Goal: Information Seeking & Learning: Learn about a topic

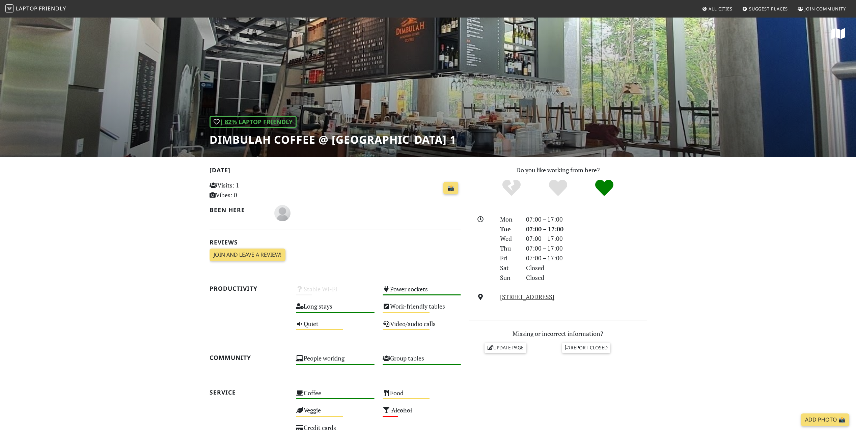
click at [30, 7] on span "Laptop" at bounding box center [27, 8] width 22 height 7
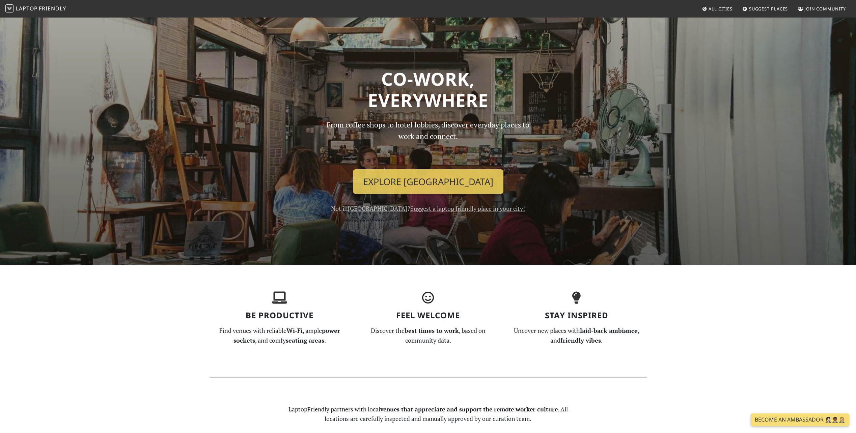
click at [709, 7] on span "All Cities" at bounding box center [721, 9] width 24 height 6
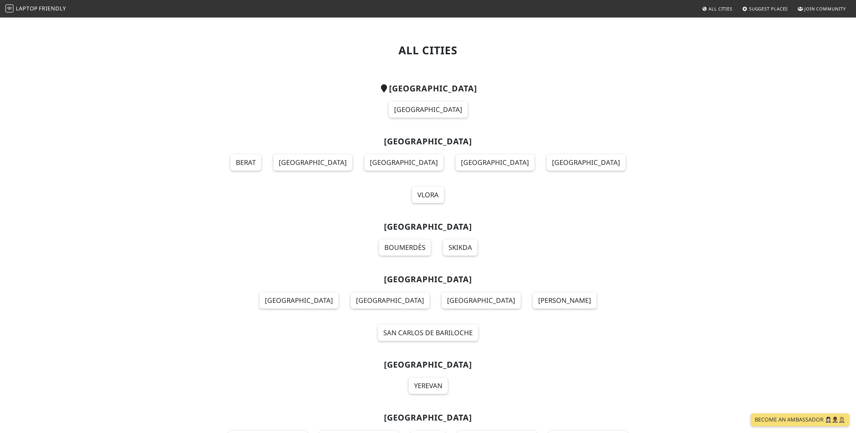
click at [420, 97] on section "Singapore Singapore" at bounding box center [428, 104] width 437 height 53
click at [422, 109] on link "Singapore" at bounding box center [428, 110] width 79 height 16
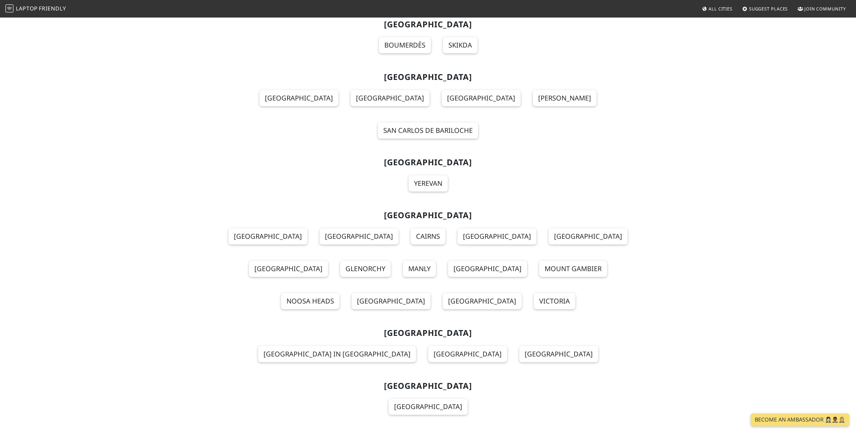
scroll to position [67, 0]
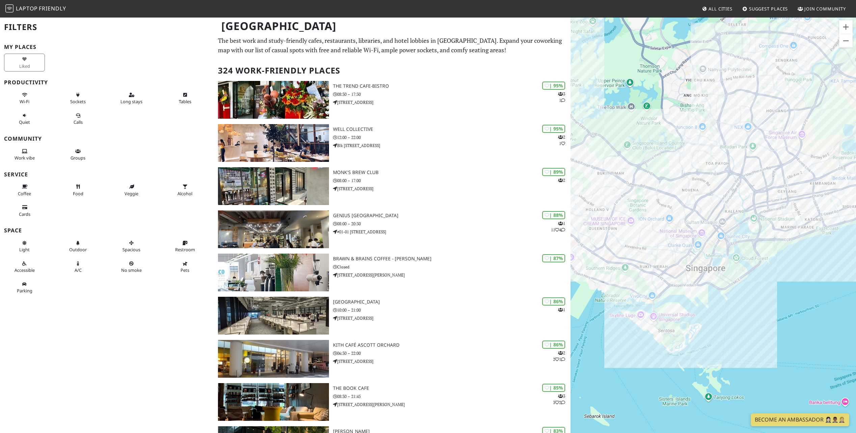
drag, startPoint x: 670, startPoint y: 252, endPoint x: 730, endPoint y: 296, distance: 74.7
click at [730, 296] on div at bounding box center [714, 233] width 286 height 433
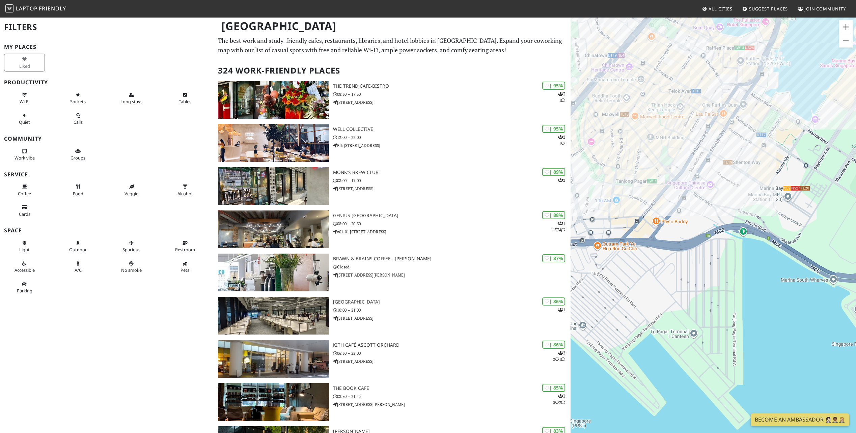
drag, startPoint x: 690, startPoint y: 227, endPoint x: 693, endPoint y: 277, distance: 50.0
click at [693, 277] on div at bounding box center [714, 233] width 286 height 433
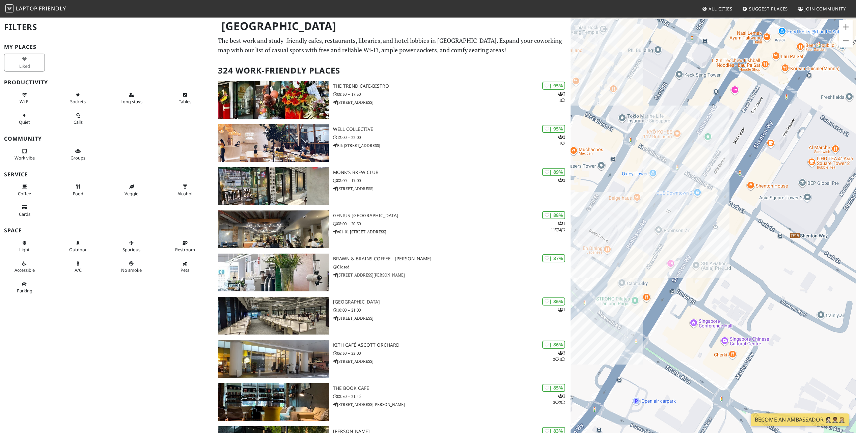
drag, startPoint x: 721, startPoint y: 244, endPoint x: 730, endPoint y: 249, distance: 10.5
click at [730, 249] on div at bounding box center [714, 233] width 286 height 433
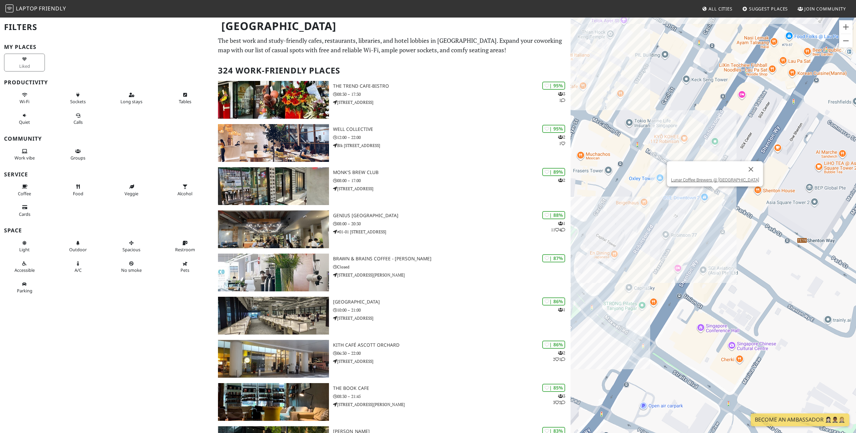
click at [713, 193] on div "Lunar Coffee Brewers @ OUE Downtown Gallery" at bounding box center [714, 233] width 286 height 433
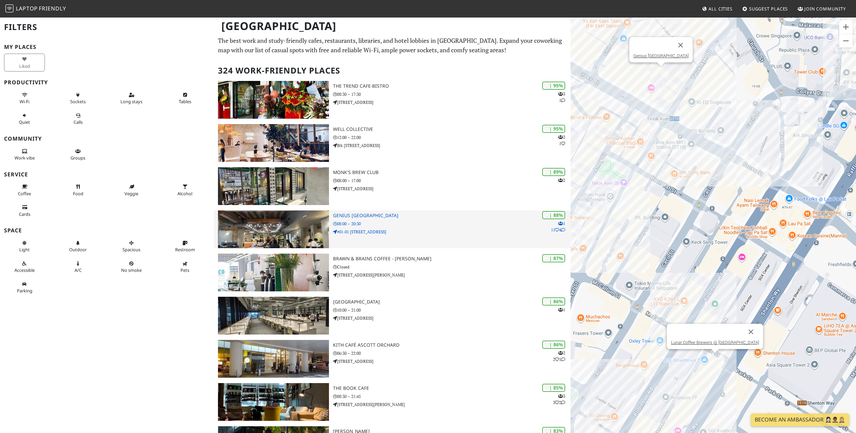
scroll to position [67, 0]
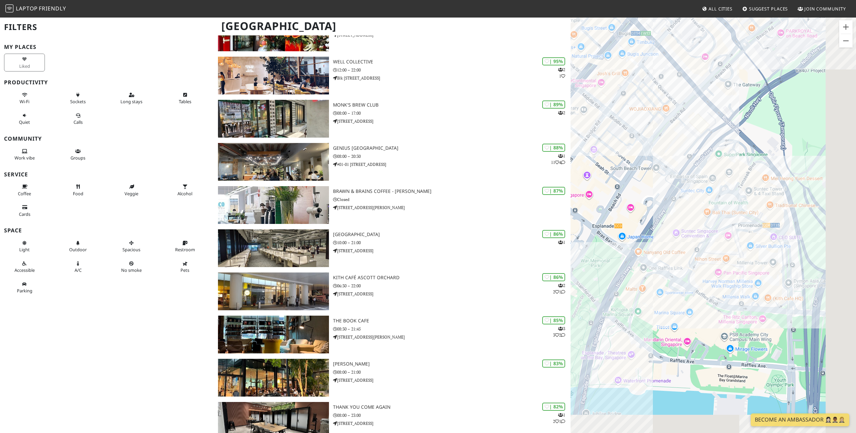
drag, startPoint x: 707, startPoint y: 305, endPoint x: 617, endPoint y: 211, distance: 130.1
click at [617, 211] on div "Lunar Coffee Brewers @ OUE Downtown Gallery" at bounding box center [714, 233] width 286 height 433
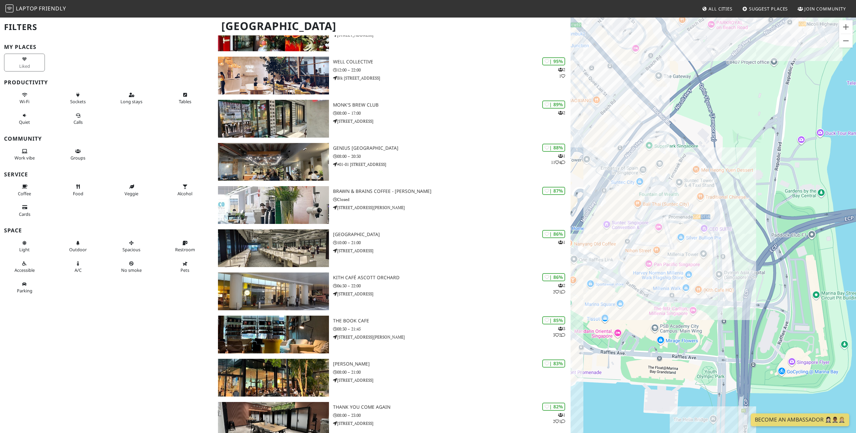
drag, startPoint x: 733, startPoint y: 297, endPoint x: 698, endPoint y: 317, distance: 39.4
click at [698, 317] on div "Lunar Coffee Brewers @ OUE Downtown Gallery" at bounding box center [714, 233] width 286 height 433
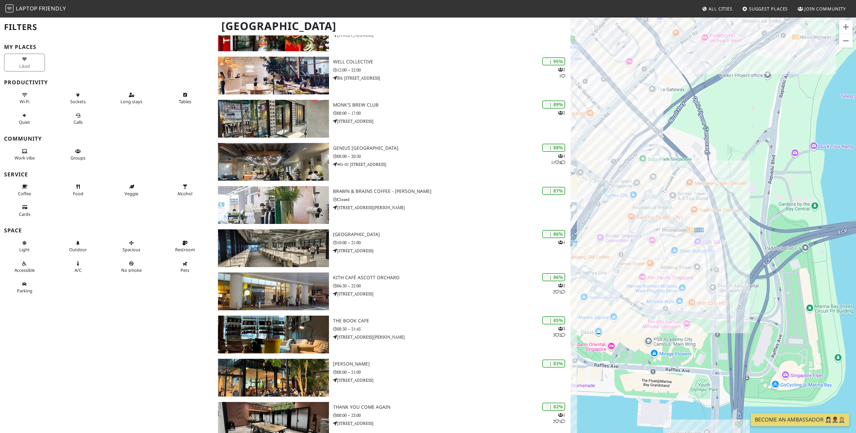
drag, startPoint x: 754, startPoint y: 271, endPoint x: 750, endPoint y: 287, distance: 16.2
click at [750, 287] on div "Lunar Coffee Brewers @ OUE Downtown Gallery" at bounding box center [714, 233] width 286 height 433
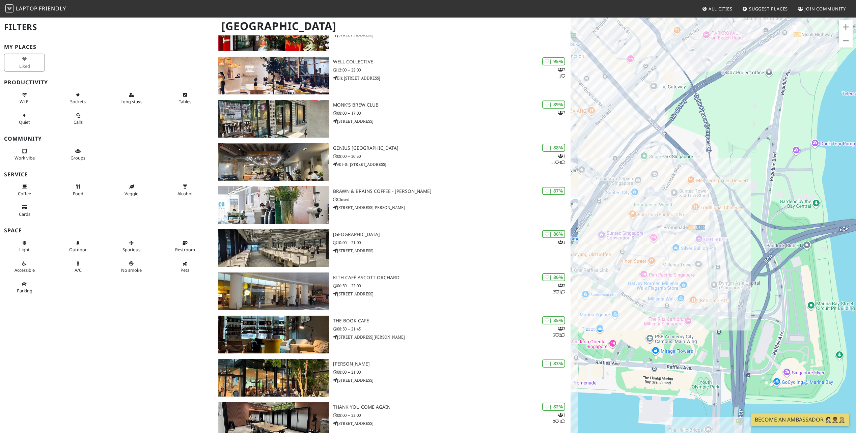
drag, startPoint x: 740, startPoint y: 309, endPoint x: 776, endPoint y: 217, distance: 98.8
click at [776, 217] on div "Lunar Coffee Brewers @ OUE Downtown Gallery" at bounding box center [714, 233] width 286 height 433
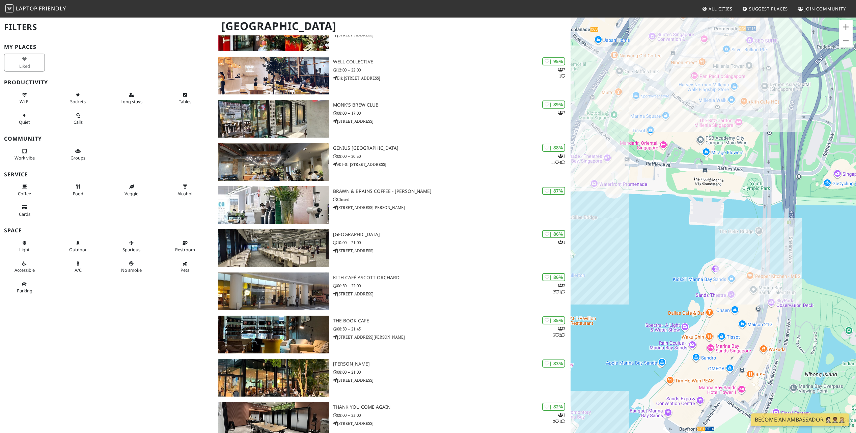
drag, startPoint x: 720, startPoint y: 303, endPoint x: 738, endPoint y: 132, distance: 172.7
click at [738, 132] on div "Lunar Coffee Brewers @ OUE Downtown Gallery" at bounding box center [714, 233] width 286 height 433
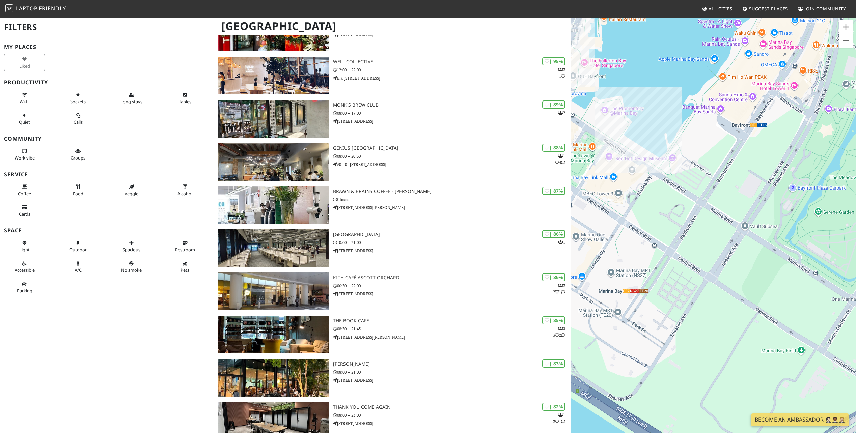
drag, startPoint x: 724, startPoint y: 312, endPoint x: 767, endPoint y: 136, distance: 181.0
click at [767, 136] on div "Lunar Coffee Brewers @ OUE Downtown Gallery" at bounding box center [714, 233] width 286 height 433
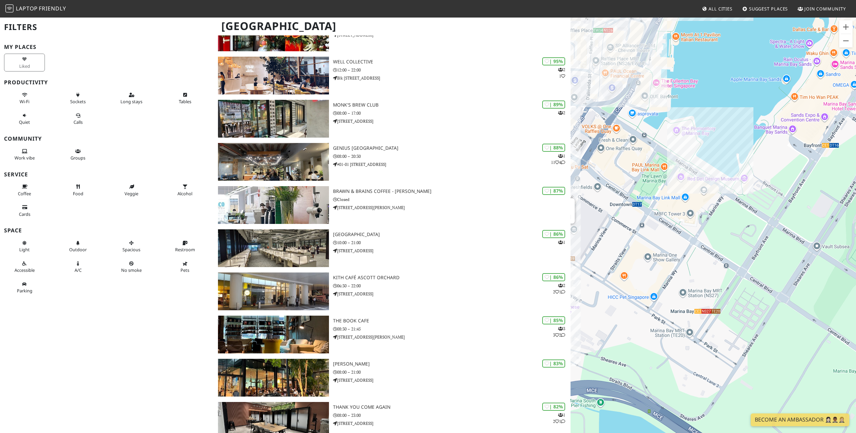
drag, startPoint x: 715, startPoint y: 225, endPoint x: 762, endPoint y: 277, distance: 70.0
click at [762, 277] on div "Lunar Coffee Brewers @ OUE Downtown Gallery" at bounding box center [714, 233] width 286 height 433
drag, startPoint x: 720, startPoint y: 220, endPoint x: 727, endPoint y: 251, distance: 32.1
click at [727, 251] on div "Lunar Coffee Brewers @ OUE Downtown Gallery" at bounding box center [714, 233] width 286 height 433
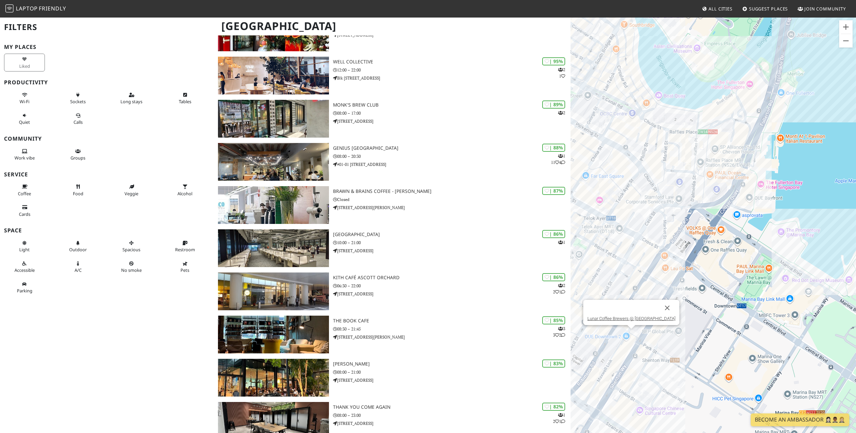
drag, startPoint x: 659, startPoint y: 197, endPoint x: 757, endPoint y: 271, distance: 122.7
click at [757, 271] on div "Lunar Coffee Brewers @ OUE Downtown Gallery" at bounding box center [714, 233] width 286 height 433
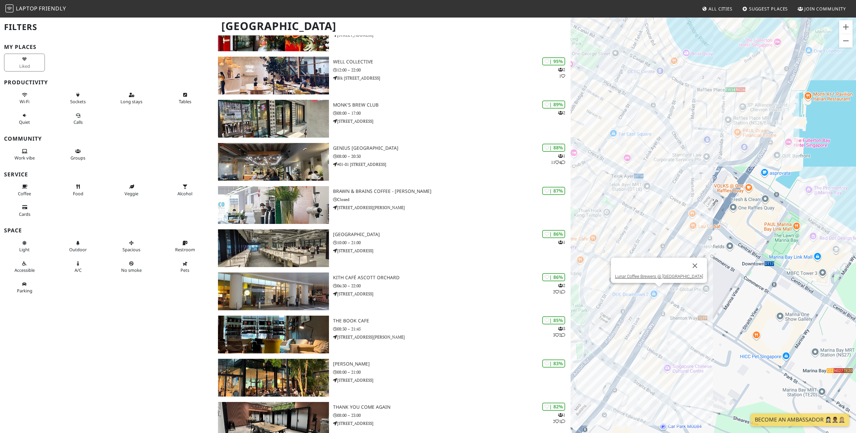
drag, startPoint x: 694, startPoint y: 306, endPoint x: 769, endPoint y: 200, distance: 130.4
click at [769, 200] on div "Lunar Coffee Brewers @ OUE Downtown Gallery" at bounding box center [714, 233] width 286 height 433
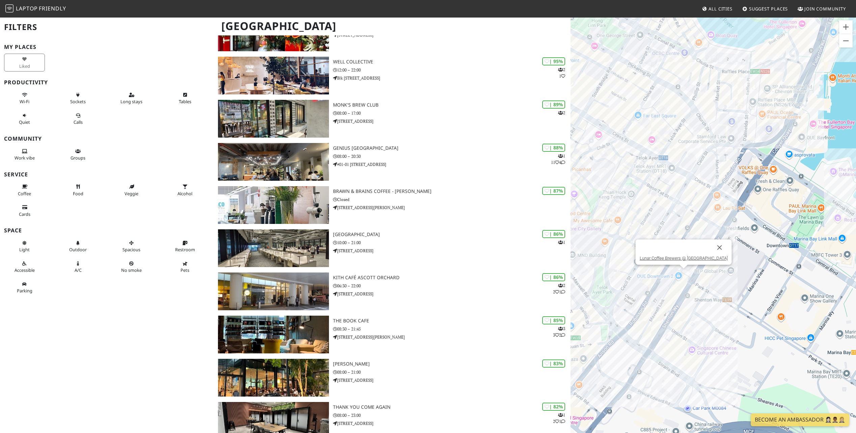
drag, startPoint x: 657, startPoint y: 314, endPoint x: 681, endPoint y: 297, distance: 29.5
click at [681, 297] on div "Lunar Coffee Brewers @ OUE Downtown Gallery" at bounding box center [714, 233] width 286 height 433
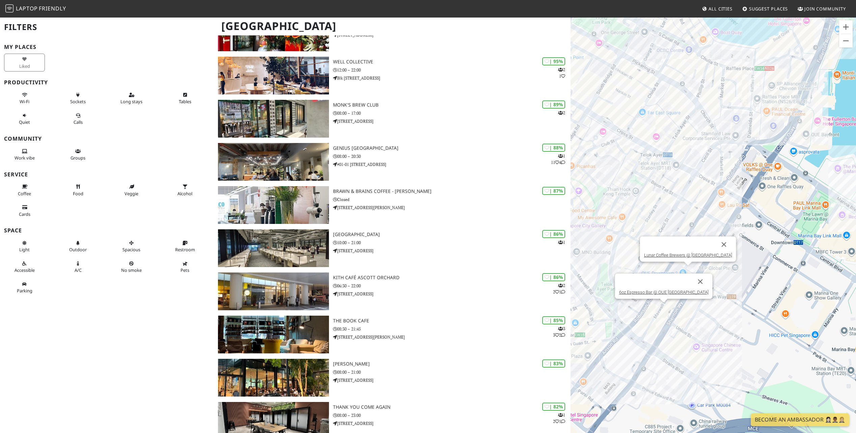
click at [661, 309] on div "Lunar Coffee Brewers @ OUE Downtown Gallery 6oz Espresso Bar @ OUE Downtown Gal…" at bounding box center [714, 233] width 286 height 433
click at [653, 330] on div "6oz Espresso Bar @ OUE Downtown Gallery The Autobus" at bounding box center [714, 233] width 286 height 433
click at [636, 286] on div "The Autobus Joe & Dough @ Robinson Rd" at bounding box center [714, 233] width 286 height 433
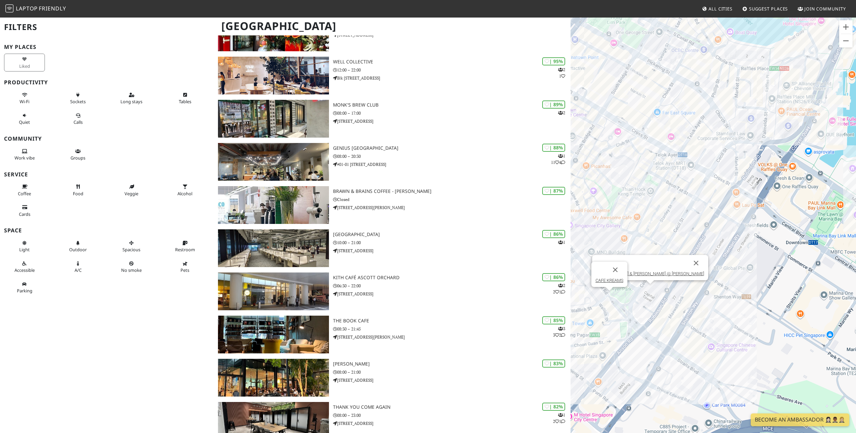
click at [608, 294] on div "Joe & Dough @ Robinson Rd CAFE KREAMS" at bounding box center [714, 233] width 286 height 433
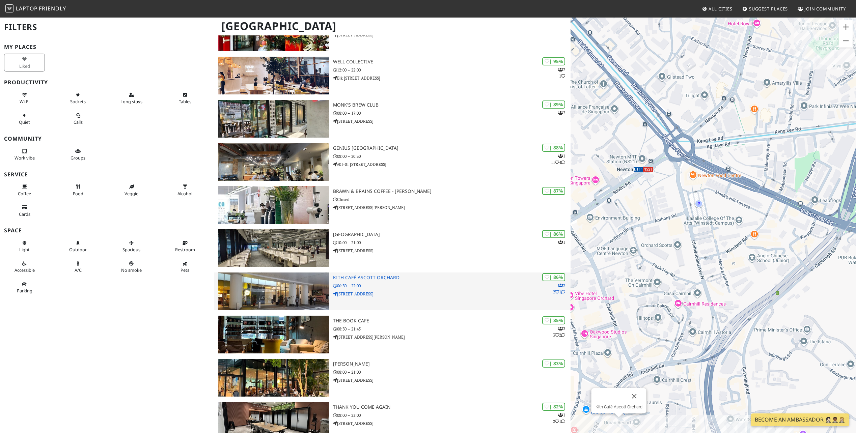
scroll to position [169, 0]
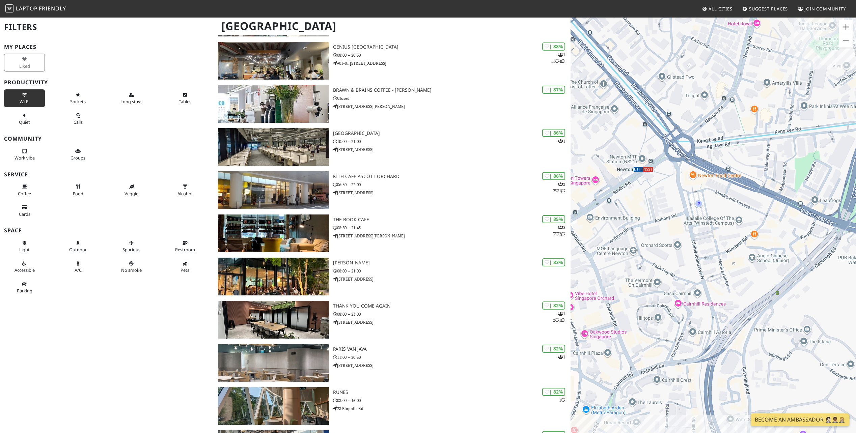
click at [30, 99] on button "Wi-Fi" at bounding box center [24, 98] width 41 height 18
click at [77, 89] on div "Sockets" at bounding box center [81, 98] width 54 height 21
click at [76, 96] on icon at bounding box center [77, 95] width 5 height 4
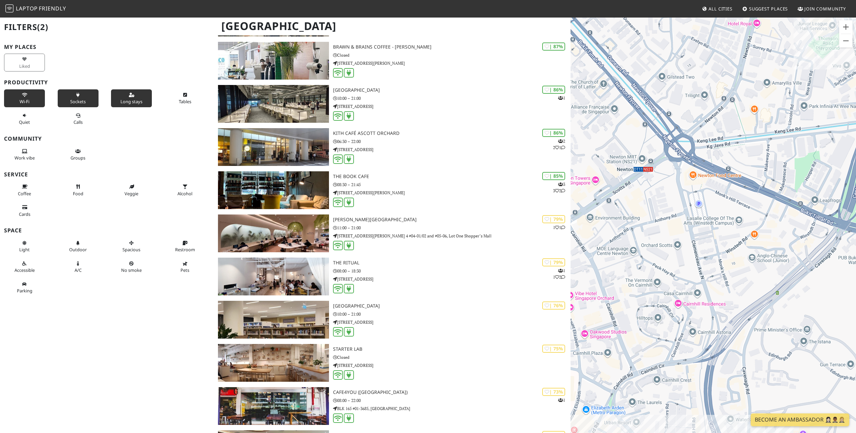
click at [131, 101] on span "Long stays" at bounding box center [131, 102] width 22 height 6
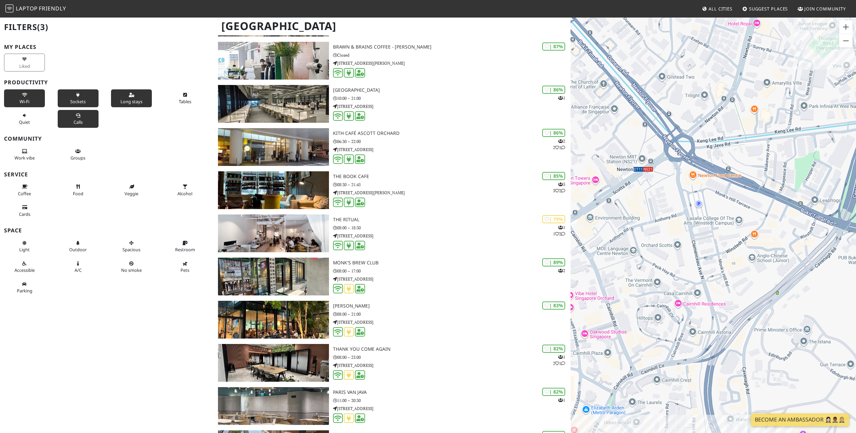
click at [85, 119] on button "Calls" at bounding box center [78, 119] width 41 height 18
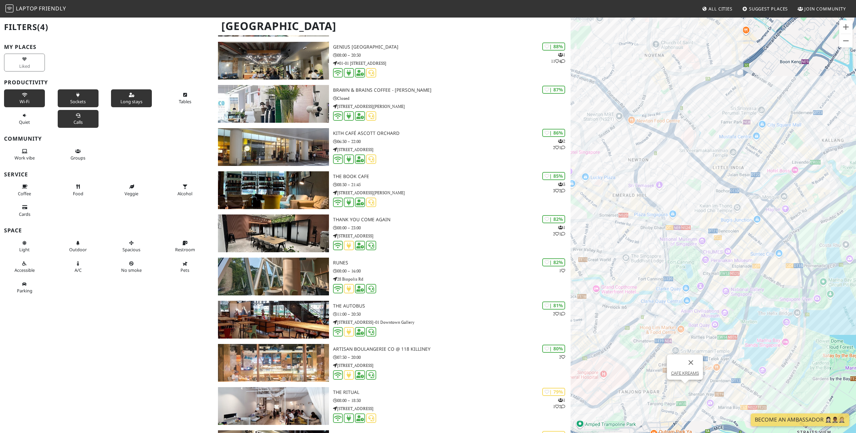
drag, startPoint x: 778, startPoint y: 281, endPoint x: 697, endPoint y: 170, distance: 137.2
click at [697, 170] on div "CAFE KREAMS" at bounding box center [714, 233] width 286 height 433
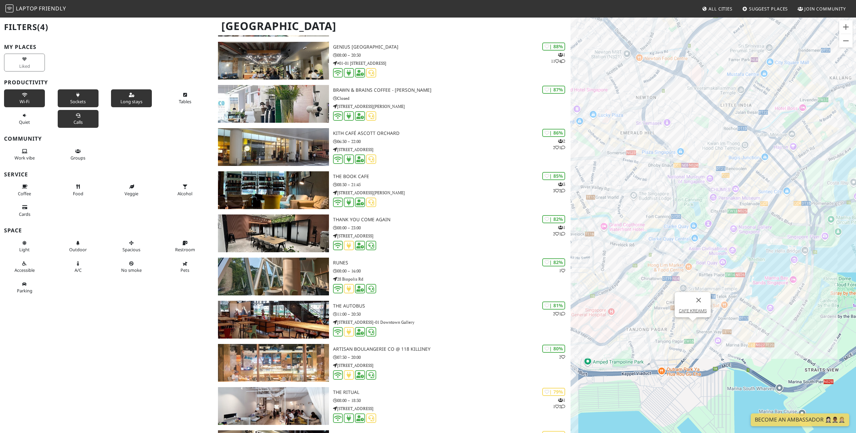
drag, startPoint x: 746, startPoint y: 322, endPoint x: 752, endPoint y: 289, distance: 33.5
click at [752, 289] on div "CAFE KREAMS" at bounding box center [714, 233] width 286 height 433
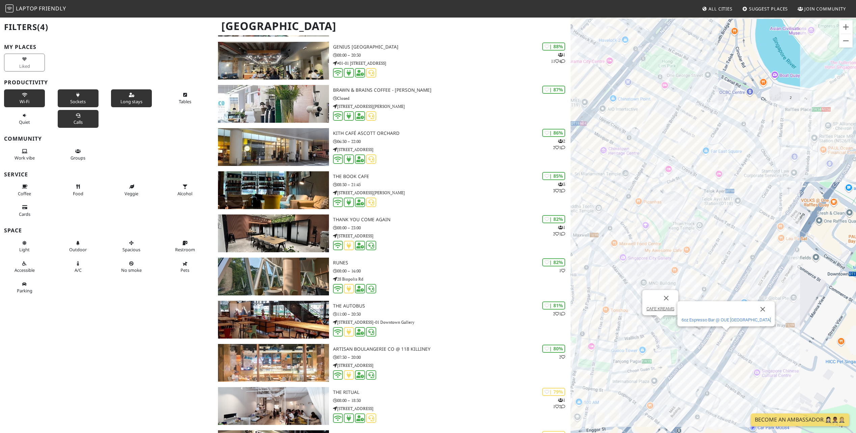
scroll to position [34, 0]
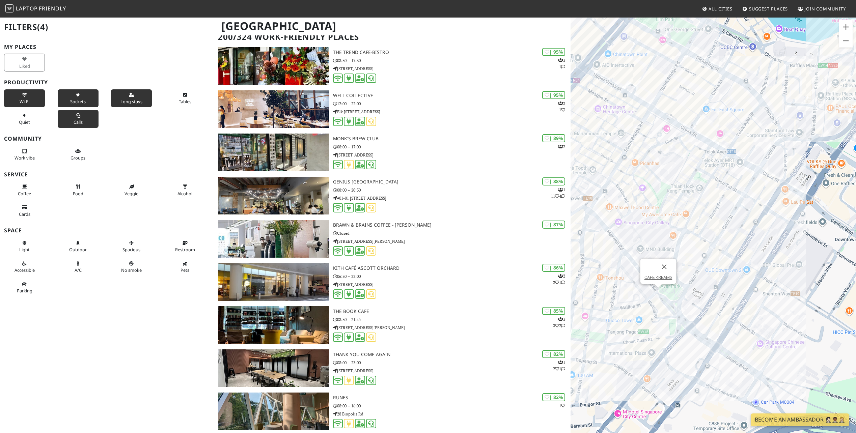
drag, startPoint x: 747, startPoint y: 362, endPoint x: 748, endPoint y: 330, distance: 32.1
click at [748, 330] on div "CAFE KREAMS" at bounding box center [714, 233] width 286 height 433
click at [28, 189] on button "Coffee" at bounding box center [24, 190] width 41 height 18
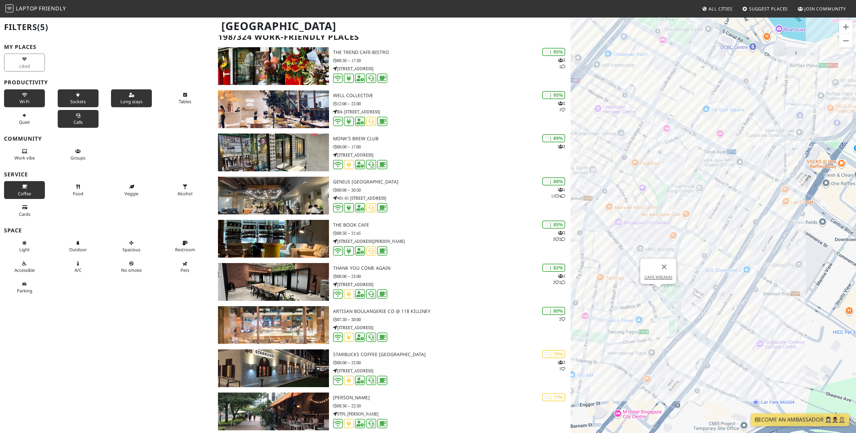
drag, startPoint x: 749, startPoint y: 360, endPoint x: 736, endPoint y: 317, distance: 44.7
click at [736, 317] on div "CAFE KREAMS" at bounding box center [714, 233] width 286 height 433
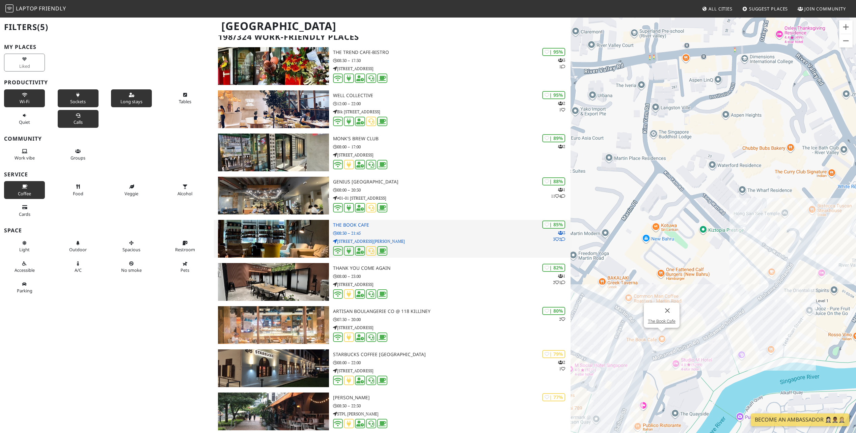
scroll to position [0, 0]
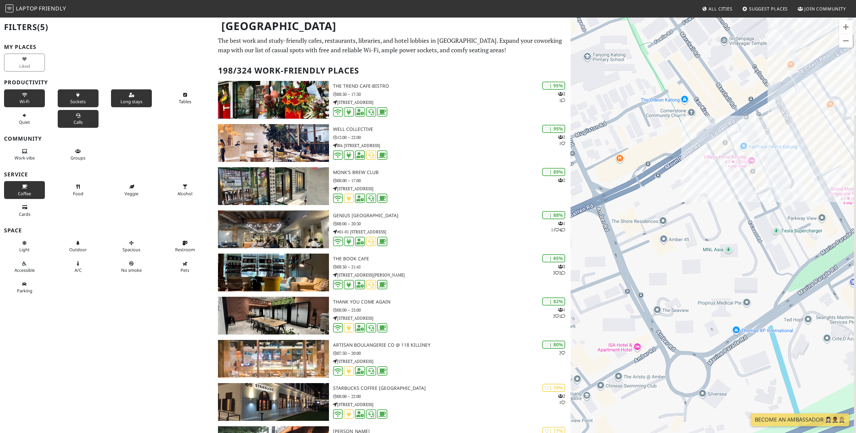
drag, startPoint x: 764, startPoint y: 257, endPoint x: 712, endPoint y: 259, distance: 52.7
click at [712, 259] on div "CAFE KREAMS" at bounding box center [714, 233] width 286 height 433
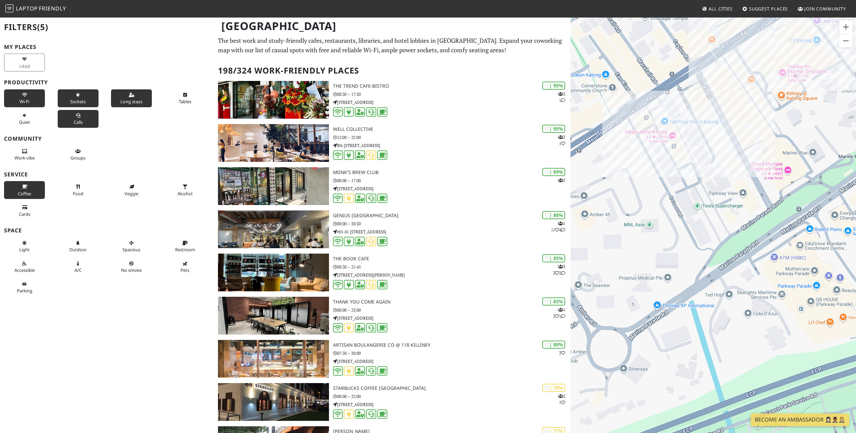
drag, startPoint x: 769, startPoint y: 306, endPoint x: 695, endPoint y: 276, distance: 80.6
click at [695, 276] on div "CAFE KREAMS" at bounding box center [714, 233] width 286 height 433
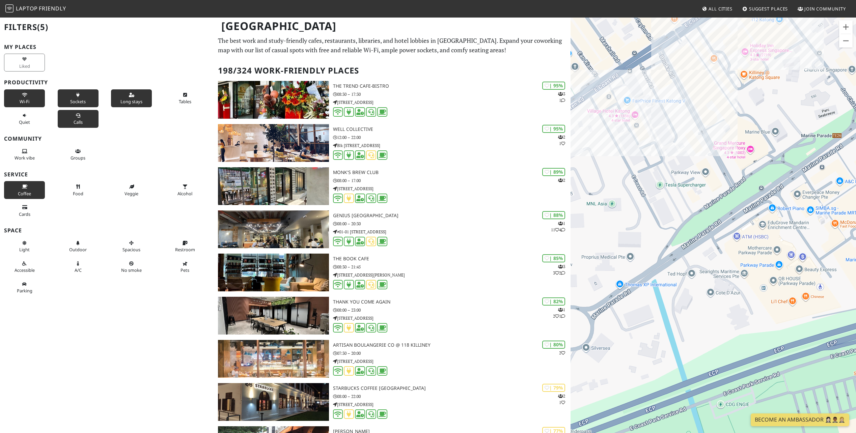
drag, startPoint x: 784, startPoint y: 285, endPoint x: 765, endPoint y: 272, distance: 23.0
click at [765, 272] on div "CAFE KREAMS" at bounding box center [714, 233] width 286 height 433
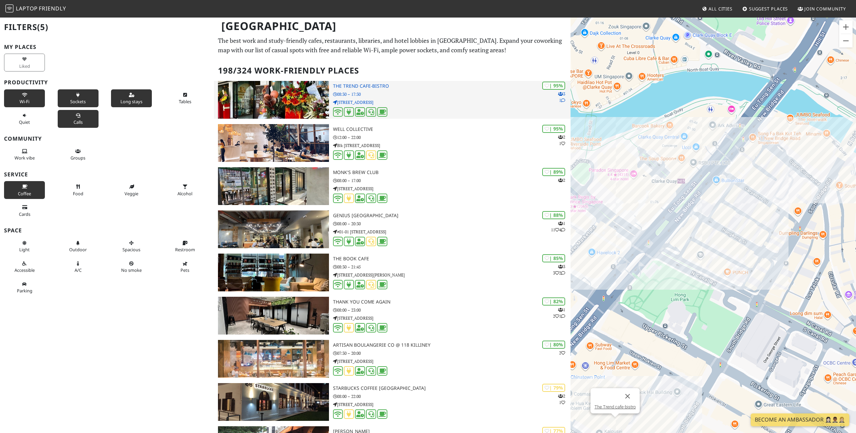
click at [293, 106] on img at bounding box center [273, 100] width 111 height 38
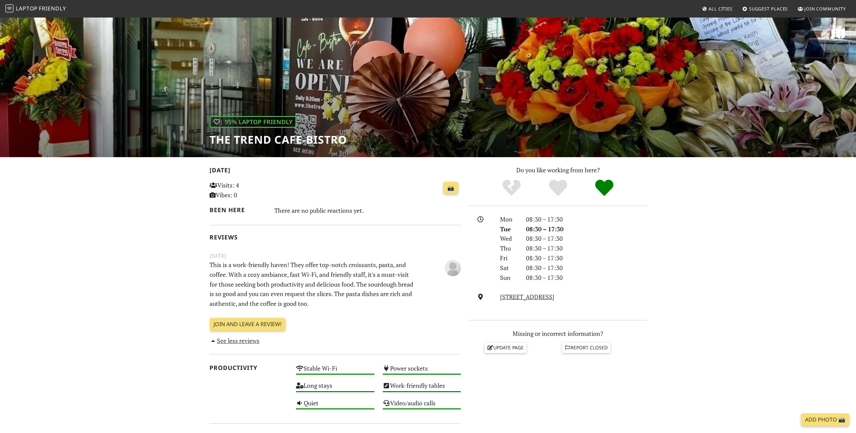
click at [672, 273] on section "[DATE] Visits: 4 Vibes: 0 📸 Been here There are no public reactions yet. Review…" at bounding box center [428, 407] width 856 height 501
drag, startPoint x: 346, startPoint y: 139, endPoint x: 203, endPoint y: 134, distance: 143.2
click at [203, 134] on div "| 95% Laptop Friendly The Trend cafe-bistro" at bounding box center [428, 87] width 856 height 140
copy h1 "The Trend cafe-bistro"
